Goal: Task Accomplishment & Management: Manage account settings

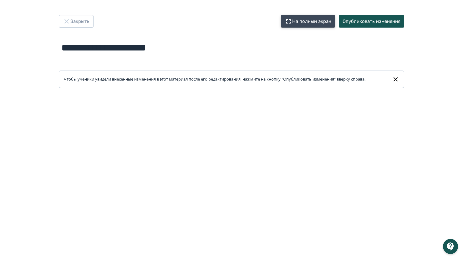
click at [303, 21] on button "На полный экран" at bounding box center [308, 21] width 54 height 13
click at [89, 49] on input "**********" at bounding box center [232, 48] width 346 height 20
click at [165, 49] on input "**********" at bounding box center [232, 48] width 346 height 20
click at [182, 47] on input "**********" at bounding box center [232, 48] width 346 height 20
click at [351, 22] on button "Опубликовать изменения" at bounding box center [371, 21] width 65 height 13
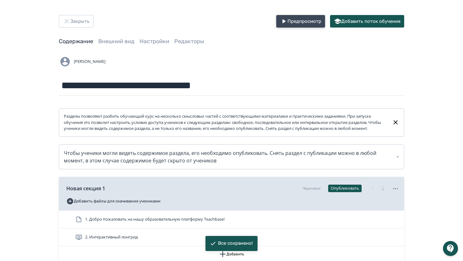
click at [284, 22] on icon "button" at bounding box center [284, 21] width 3 height 4
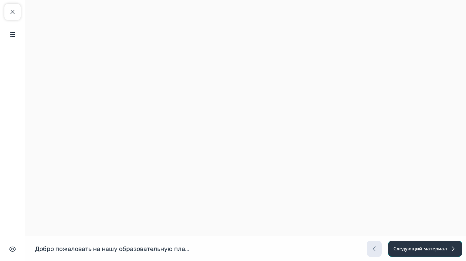
click at [423, 247] on button "Следующий материал" at bounding box center [425, 249] width 74 height 16
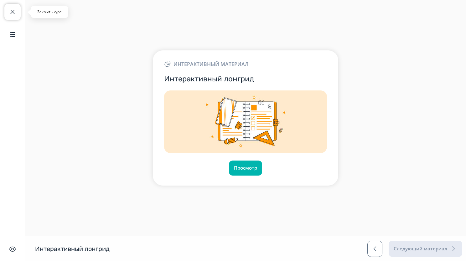
click at [12, 8] on span "button" at bounding box center [13, 12] width 8 height 8
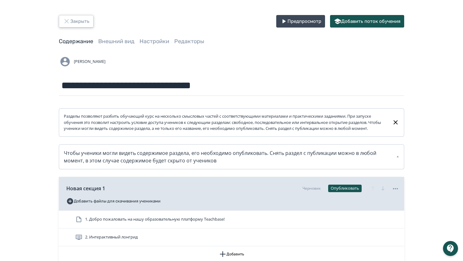
click at [71, 20] on button "Закрыть" at bounding box center [76, 21] width 35 height 13
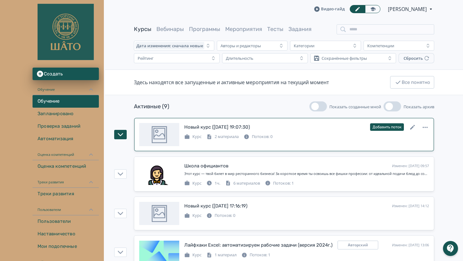
click at [325, 137] on div "Курс 2 материала Потоков: 0" at bounding box center [306, 136] width 245 height 8
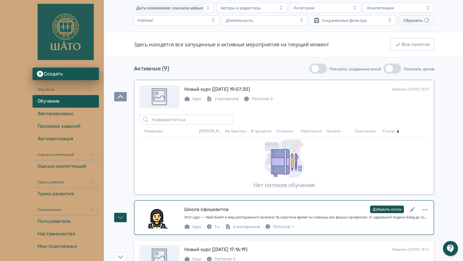
scroll to position [31, 0]
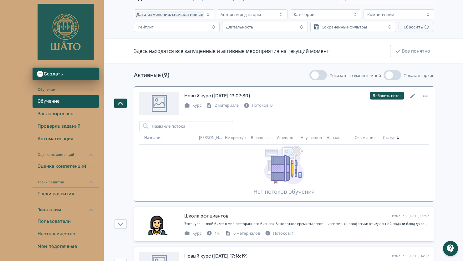
click at [287, 103] on div "Курс 2 материала Потоков: 0" at bounding box center [306, 105] width 245 height 8
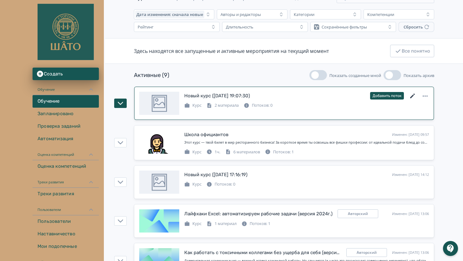
click at [412, 97] on icon at bounding box center [413, 96] width 5 height 5
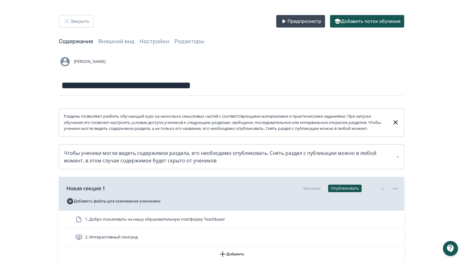
scroll to position [63, 0]
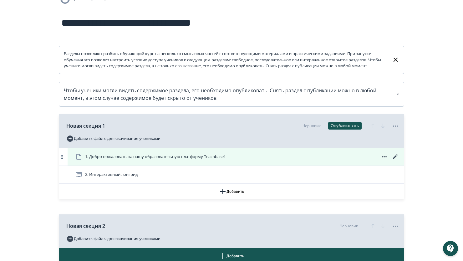
click at [172, 160] on span "1. Добро пожаловать на нашу образовательную платформу Teachbase!" at bounding box center [155, 157] width 140 height 6
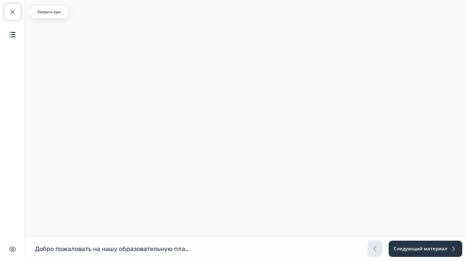
click at [14, 11] on span "button" at bounding box center [13, 12] width 8 height 8
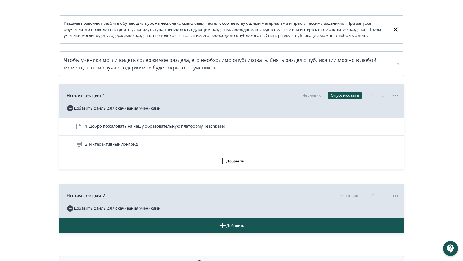
scroll to position [94, 0]
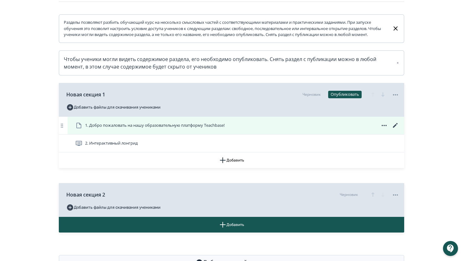
click at [394, 129] on icon at bounding box center [396, 126] width 8 height 8
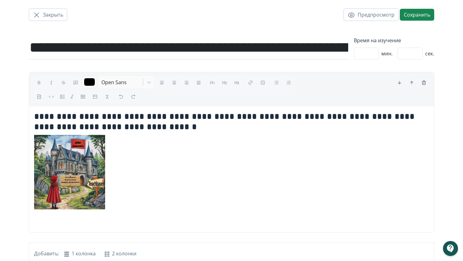
scroll to position [8, 0]
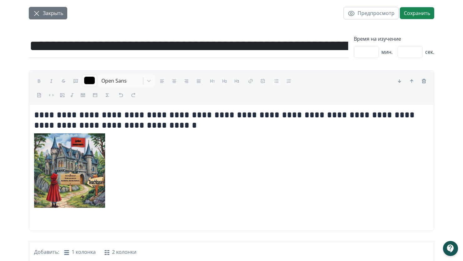
click at [39, 14] on icon "button" at bounding box center [37, 14] width 8 height 8
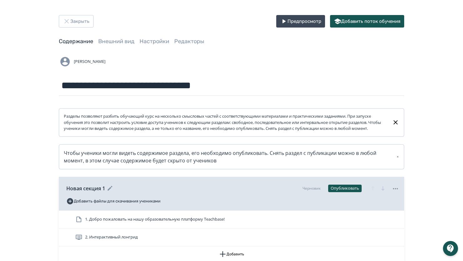
click at [397, 193] on icon at bounding box center [396, 189] width 8 height 8
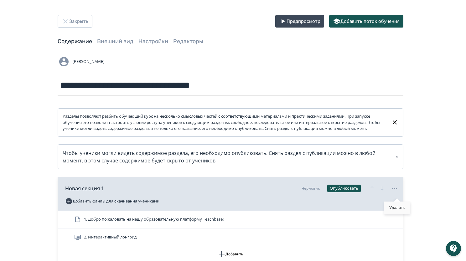
click at [395, 204] on div "Удалить" at bounding box center [397, 208] width 26 height 13
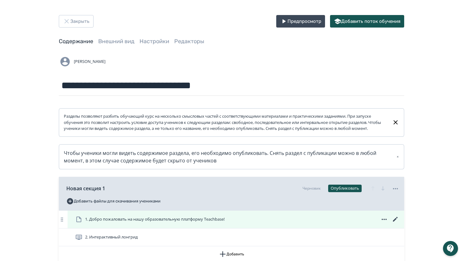
click at [387, 223] on icon at bounding box center [385, 220] width 8 height 8
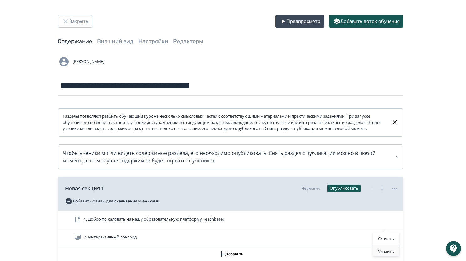
click at [387, 251] on div "Удалить" at bounding box center [386, 251] width 26 height 13
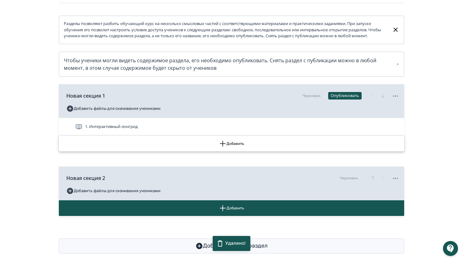
scroll to position [106, 0]
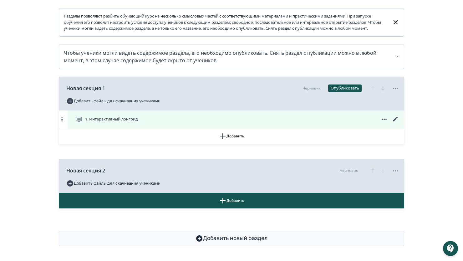
click at [395, 118] on icon at bounding box center [396, 120] width 8 height 8
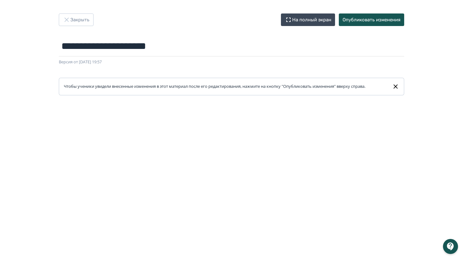
scroll to position [63, 0]
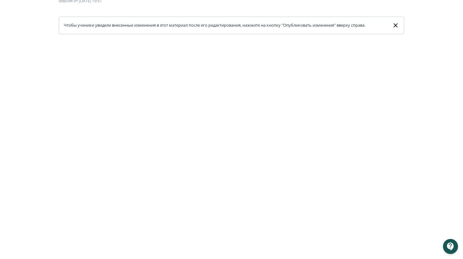
click at [395, 25] on icon at bounding box center [395, 26] width 7 height 8
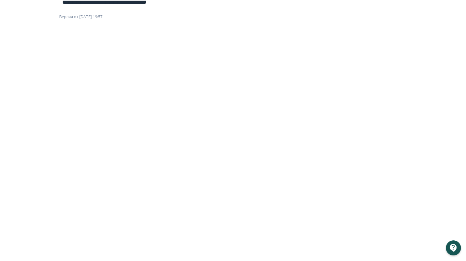
scroll to position [0, 0]
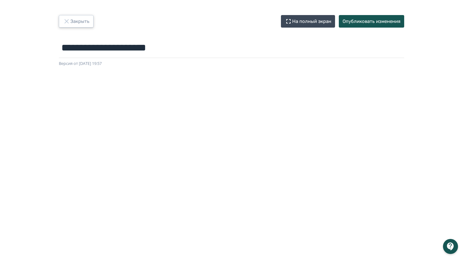
click at [66, 19] on icon "button" at bounding box center [67, 22] width 8 height 8
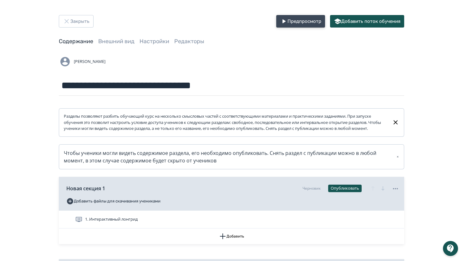
click at [294, 18] on button "Предпросмотр" at bounding box center [301, 21] width 49 height 13
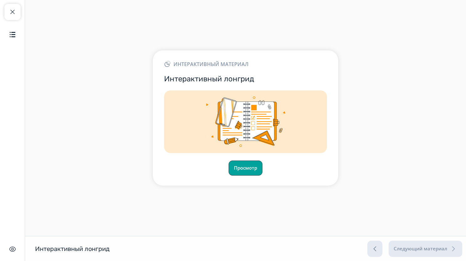
click at [251, 165] on button "Просмотр" at bounding box center [246, 168] width 34 height 15
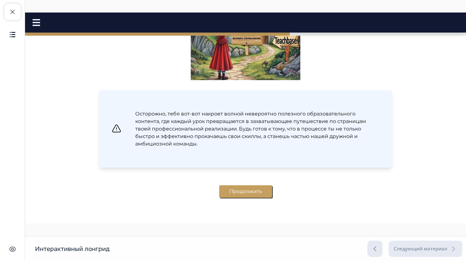
scroll to position [262, 0]
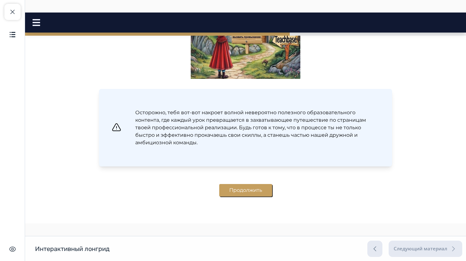
click at [238, 187] on button "Продолжить" at bounding box center [245, 190] width 53 height 13
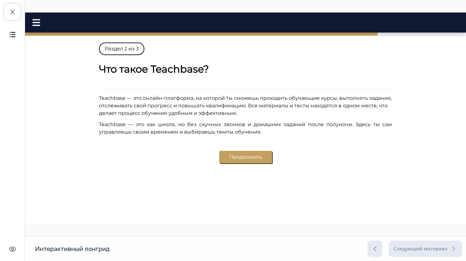
click at [252, 158] on button "Продолжить" at bounding box center [245, 157] width 53 height 13
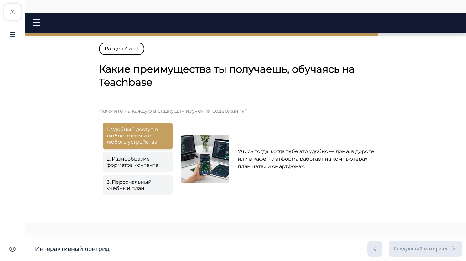
click at [123, 164] on link "2. Разнообразие форматов контента" at bounding box center [138, 162] width 70 height 20
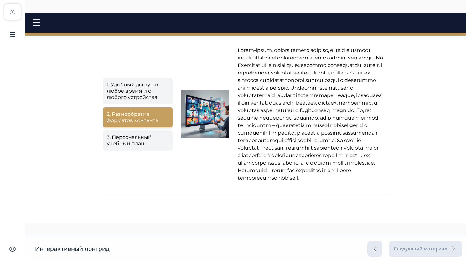
scroll to position [74, 0]
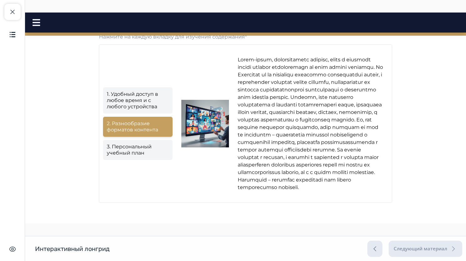
click at [129, 160] on link "3. Персональный учебный план" at bounding box center [138, 150] width 70 height 20
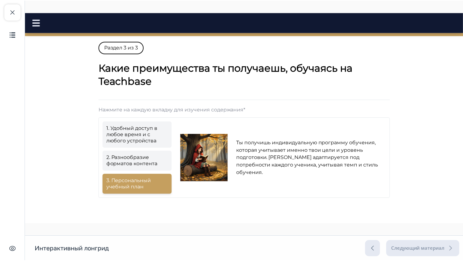
scroll to position [0, 0]
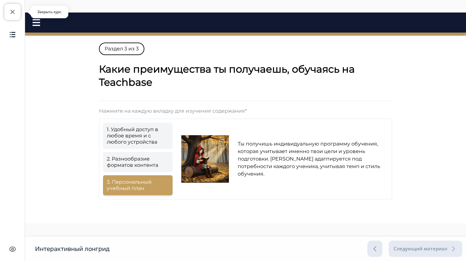
click at [19, 14] on button "Закрыть курс" at bounding box center [12, 12] width 16 height 16
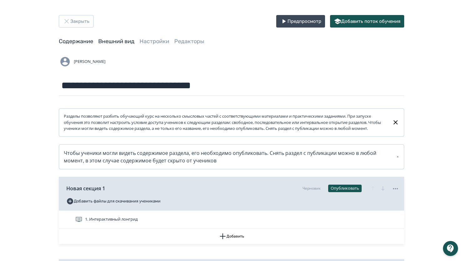
click at [115, 42] on link "Внешний вид" at bounding box center [116, 41] width 36 height 7
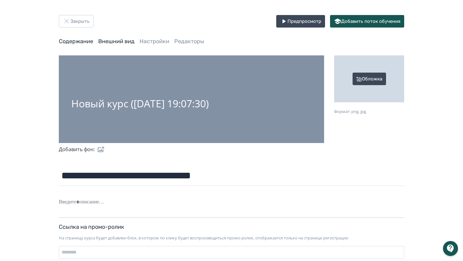
click at [69, 41] on link "Содержание" at bounding box center [76, 41] width 34 height 7
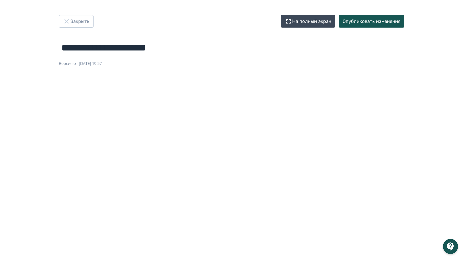
click at [144, 65] on div "Версия от [DATE] 19:57" at bounding box center [232, 63] width 346 height 6
click at [67, 20] on icon "button" at bounding box center [67, 22] width 8 height 8
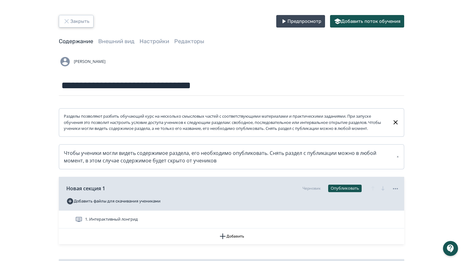
click at [72, 22] on button "Закрыть" at bounding box center [76, 21] width 35 height 13
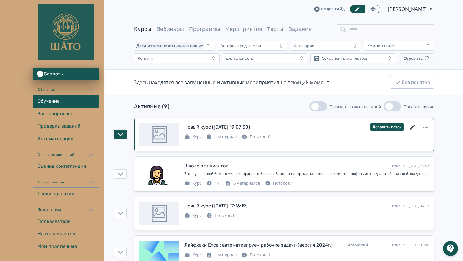
click at [413, 128] on icon at bounding box center [413, 128] width 8 height 8
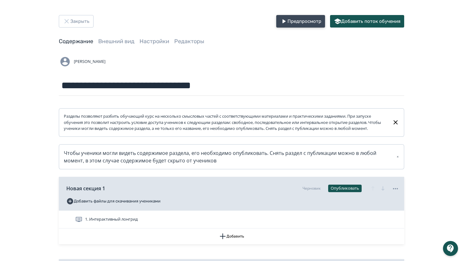
click at [303, 21] on button "Предпросмотр" at bounding box center [301, 21] width 49 height 13
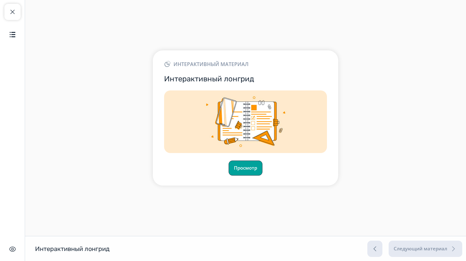
click at [254, 166] on button "Просмотр" at bounding box center [246, 168] width 34 height 15
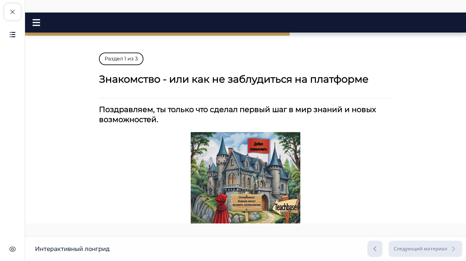
scroll to position [125, 0]
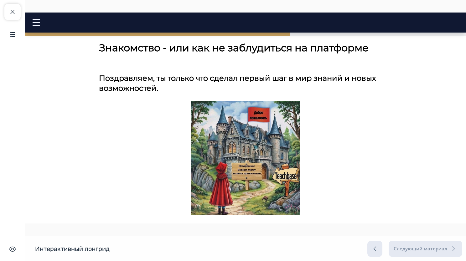
click at [148, 80] on span "Поздравляем, ты только что сделал первый шаг в мир знаний и новых возможностей." at bounding box center [237, 83] width 277 height 19
click at [251, 132] on img at bounding box center [246, 158] width 110 height 115
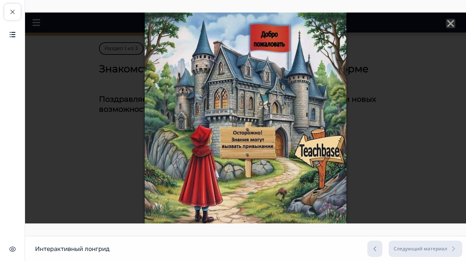
scroll to position [63, 0]
click at [446, 20] on icon "Close" at bounding box center [450, 23] width 9 height 9
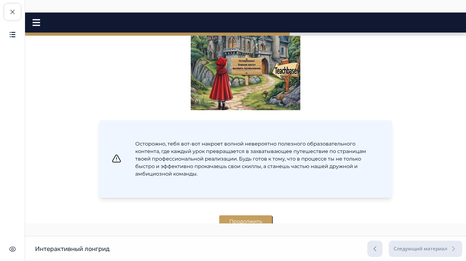
scroll to position [262, 0]
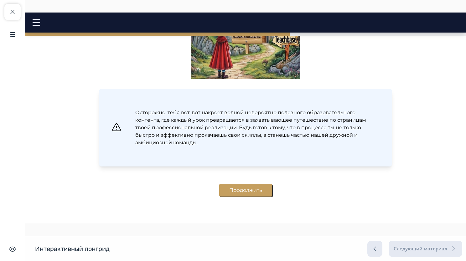
click at [221, 190] on button "Продолжить" at bounding box center [245, 190] width 53 height 13
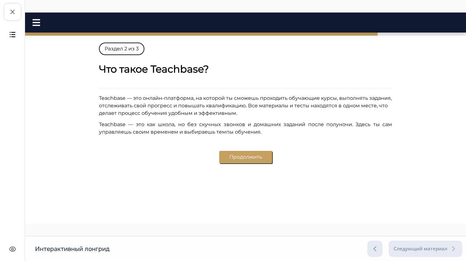
click at [246, 155] on button "Продолжить" at bounding box center [245, 157] width 53 height 13
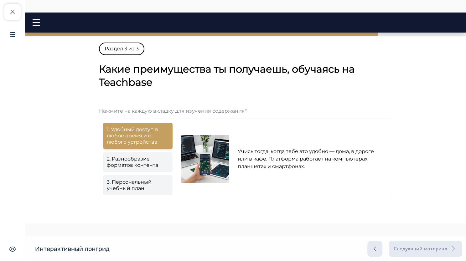
click at [142, 190] on link "3. Персональный учебный план" at bounding box center [138, 185] width 70 height 20
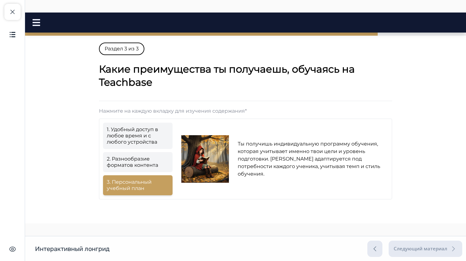
click at [143, 162] on link "2. Разнообразие форматов контента" at bounding box center [138, 162] width 70 height 20
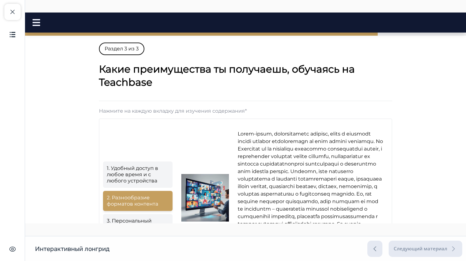
click at [131, 182] on link "1. Удобный доступ в любое время и с любого устройства" at bounding box center [138, 175] width 70 height 26
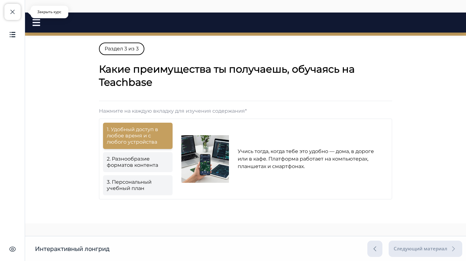
click at [14, 9] on span "button" at bounding box center [13, 12] width 8 height 8
